Goal: Information Seeking & Learning: Find specific fact

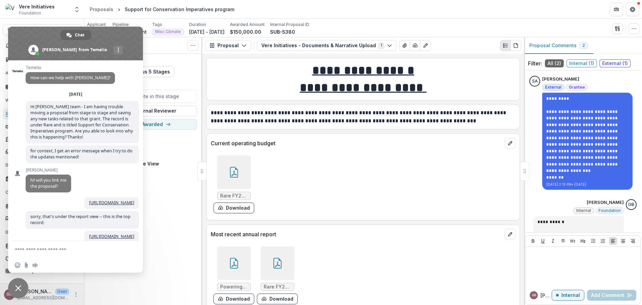
scroll to position [175, 0]
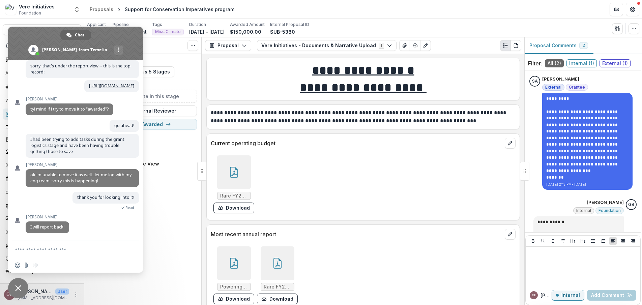
click at [70, 250] on textarea "Compose your message..." at bounding box center [68, 250] width 107 height 6
drag, startPoint x: 12, startPoint y: 286, endPoint x: 16, endPoint y: 286, distance: 3.7
click at [12, 286] on span "Close chat" at bounding box center [18, 288] width 20 height 20
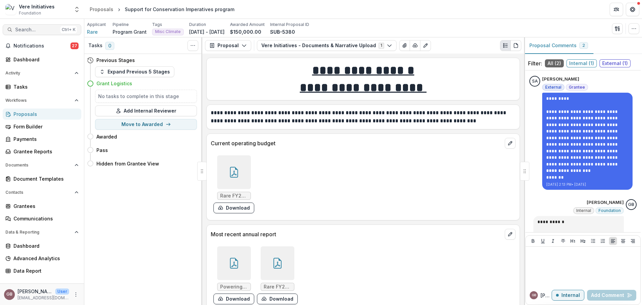
click at [29, 28] on span "Search..." at bounding box center [36, 30] width 43 height 6
type input "*"
type input "*******"
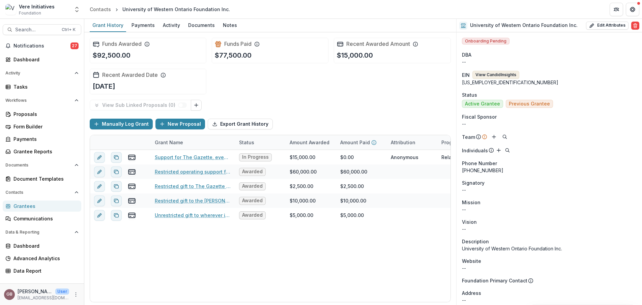
click at [493, 76] on button "View Candid Insights" at bounding box center [496, 75] width 47 height 8
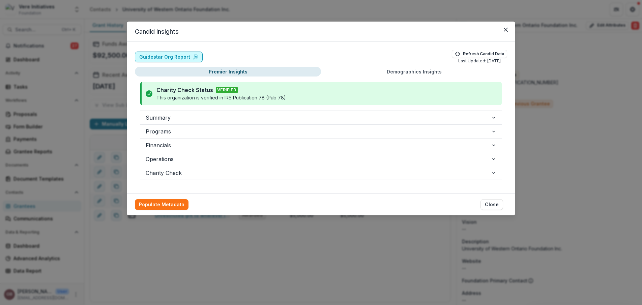
click at [178, 56] on link "Guidestar Org Report" at bounding box center [169, 57] width 68 height 11
click at [155, 55] on link "Guidestar Org Report" at bounding box center [169, 57] width 68 height 11
drag, startPoint x: 507, startPoint y: 30, endPoint x: 524, endPoint y: 27, distance: 17.5
click at [507, 30] on icon "Close" at bounding box center [506, 30] width 4 height 4
